Goal: Information Seeking & Learning: Find specific fact

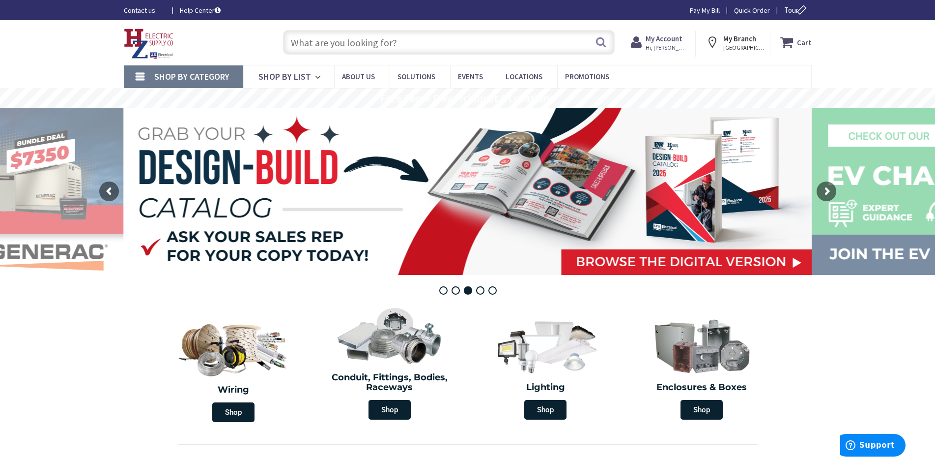
click at [305, 48] on input "text" at bounding box center [449, 42] width 332 height 25
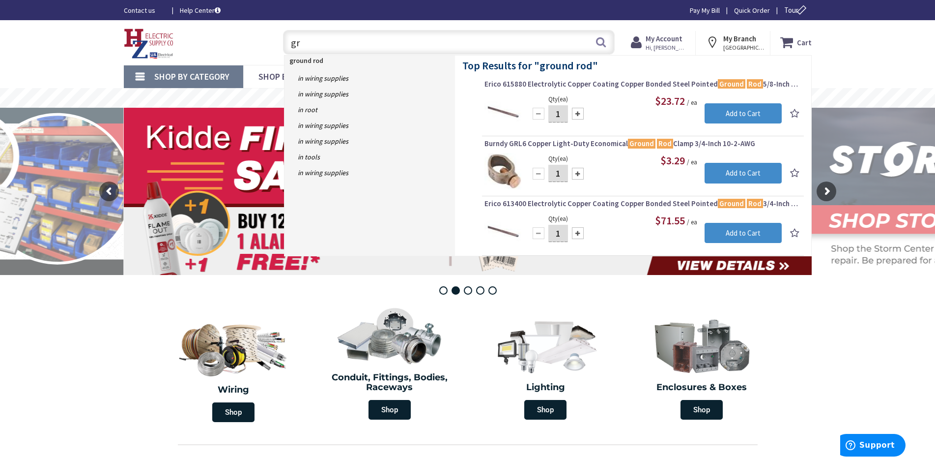
type input "g"
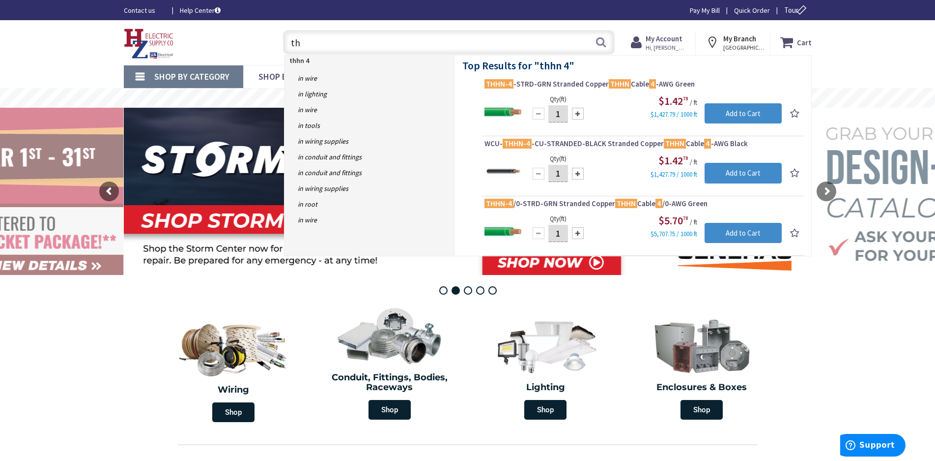
type input "t"
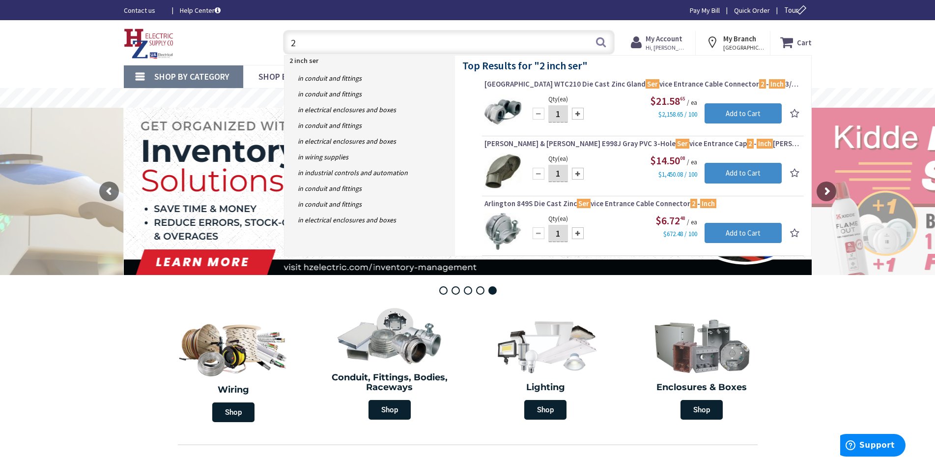
type input "2"
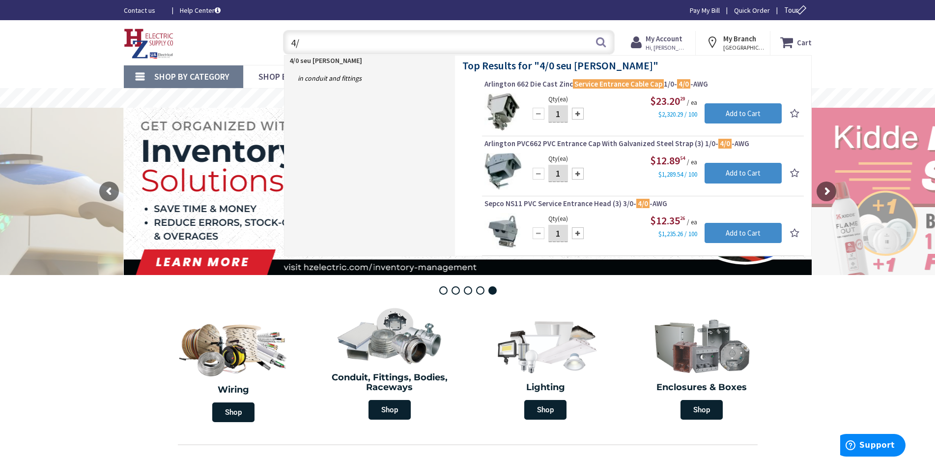
type input "4"
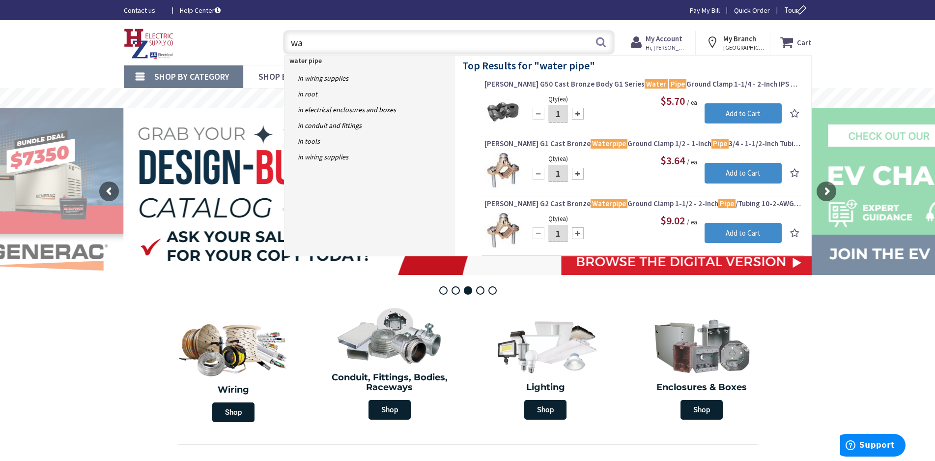
type input "w"
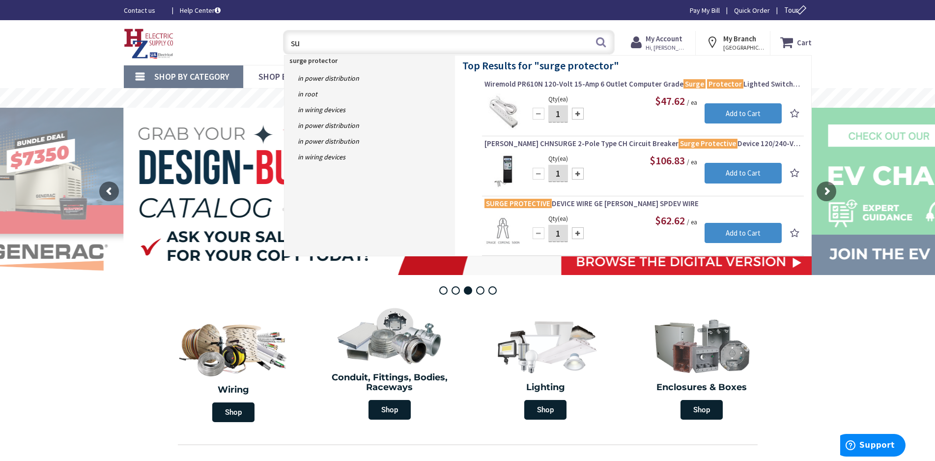
type input "s"
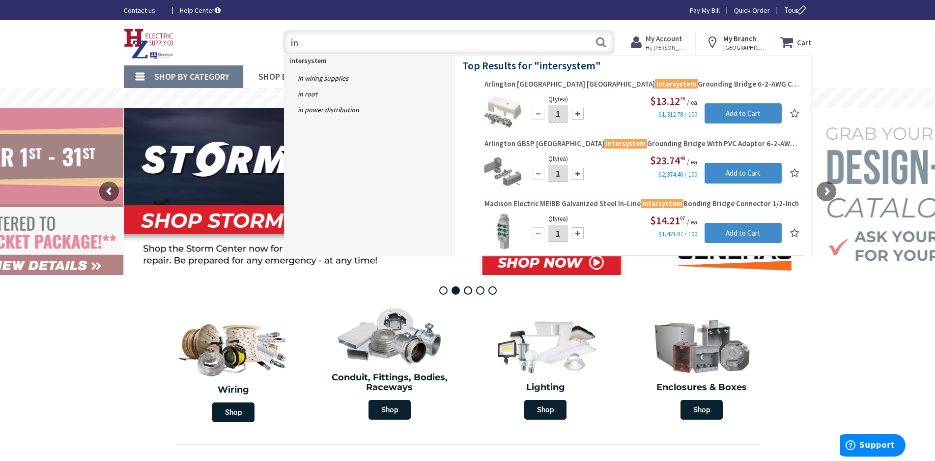
type input "i"
